Goal: Transaction & Acquisition: Purchase product/service

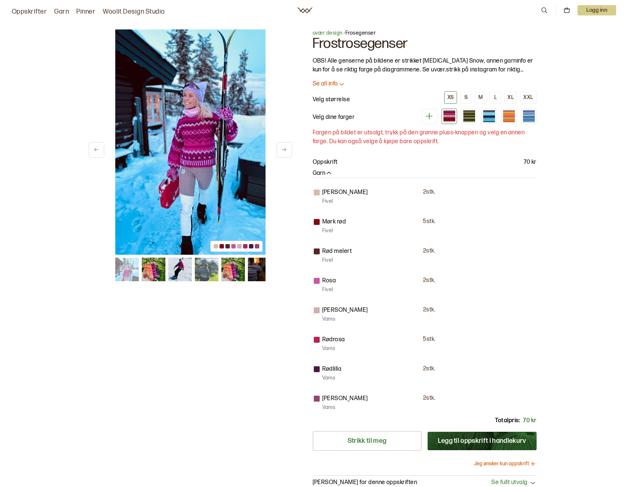
click at [318, 280] on div at bounding box center [317, 281] width 6 height 6
click at [468, 122] on div at bounding box center [468, 116] width 15 height 15
click at [486, 116] on div at bounding box center [489, 115] width 12 height 1
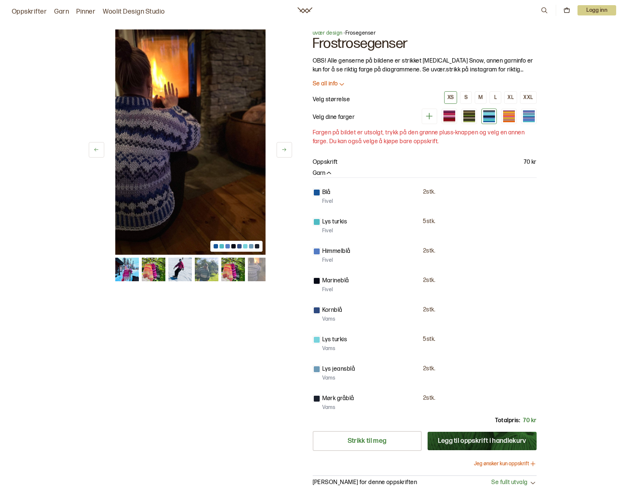
click at [158, 275] on img at bounding box center [154, 270] width 24 height 24
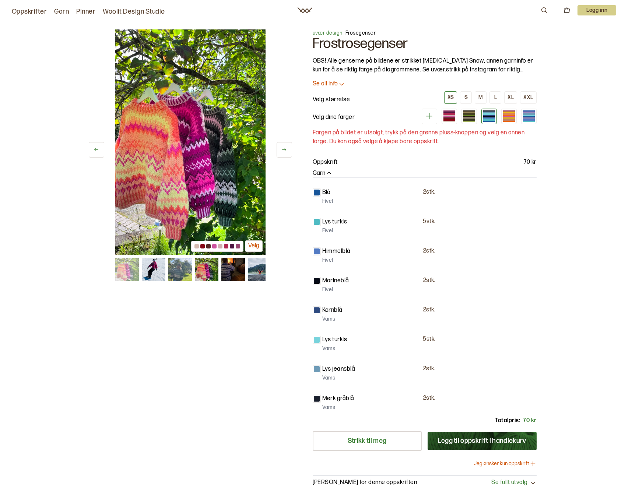
click at [175, 269] on img at bounding box center [180, 270] width 24 height 24
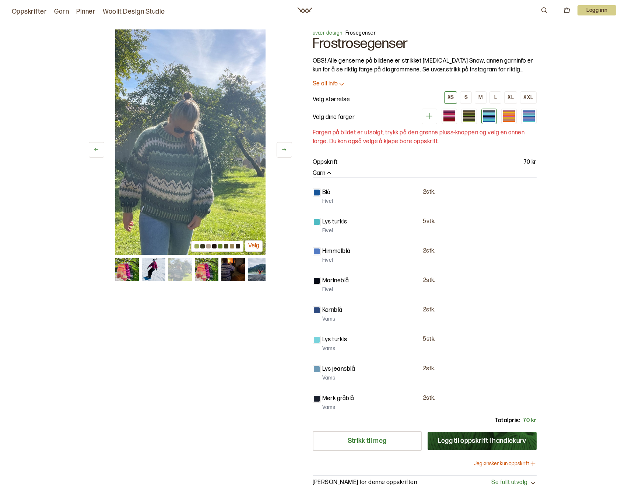
click at [202, 264] on img at bounding box center [206, 270] width 24 height 24
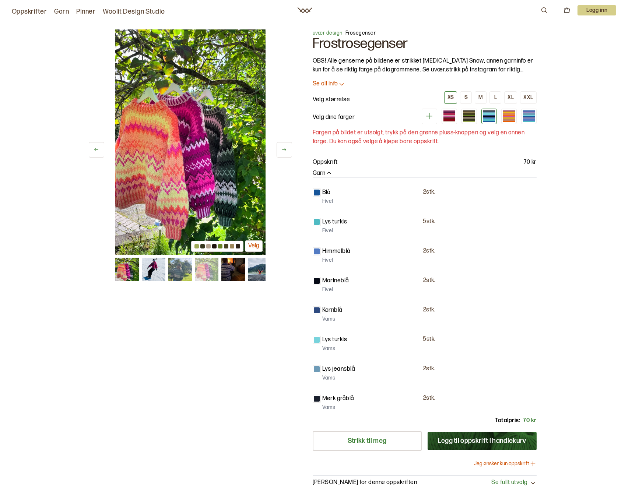
click at [232, 268] on img at bounding box center [233, 270] width 24 height 24
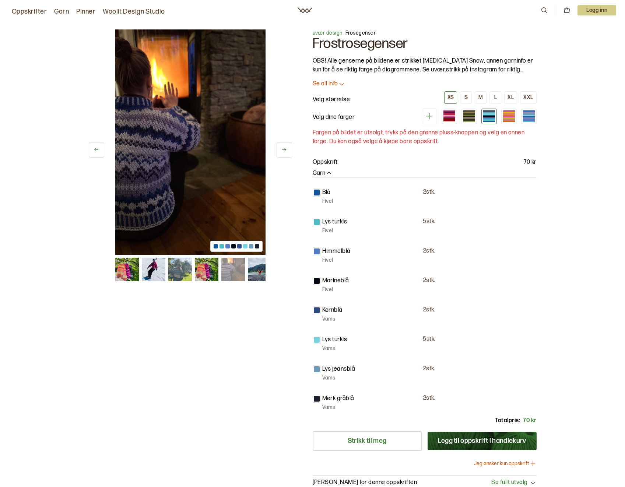
click at [257, 267] on img at bounding box center [259, 270] width 24 height 24
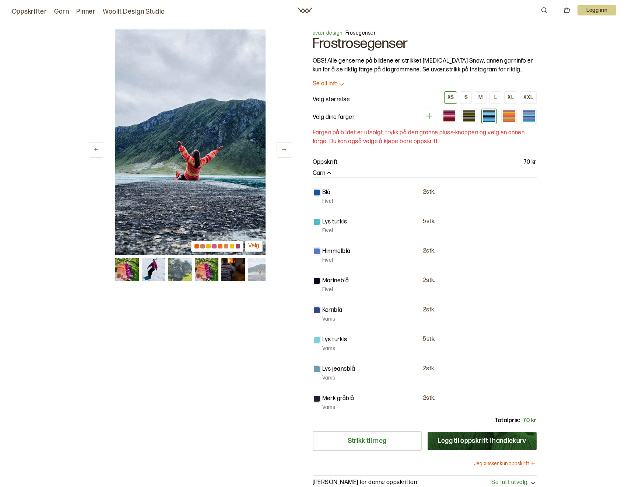
click at [159, 268] on img at bounding box center [153, 270] width 24 height 24
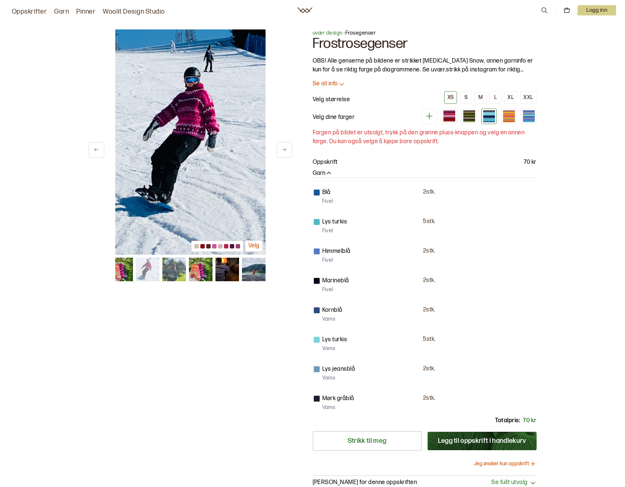
click at [138, 264] on img at bounding box center [148, 270] width 24 height 24
click at [120, 266] on img at bounding box center [121, 270] width 24 height 24
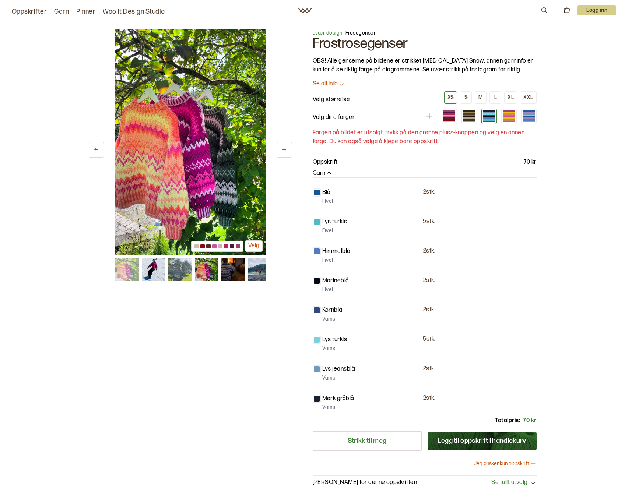
click at [207, 270] on img at bounding box center [206, 270] width 24 height 24
click at [33, 7] on link "Oppskrifter" at bounding box center [29, 12] width 35 height 10
